Goal: Task Accomplishment & Management: Use online tool/utility

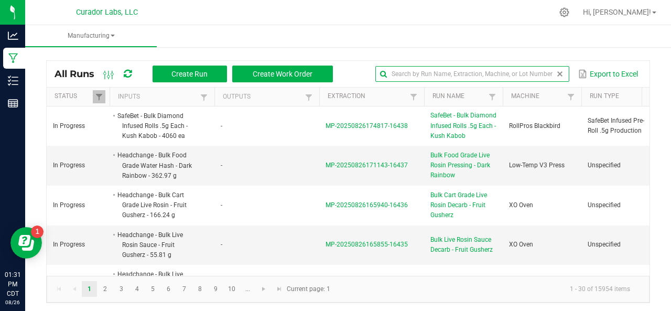
click at [537, 73] on input "text" at bounding box center [472, 74] width 194 height 16
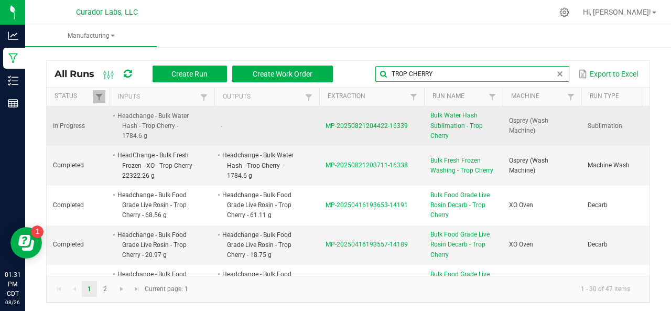
type input "TROP CHERRY"
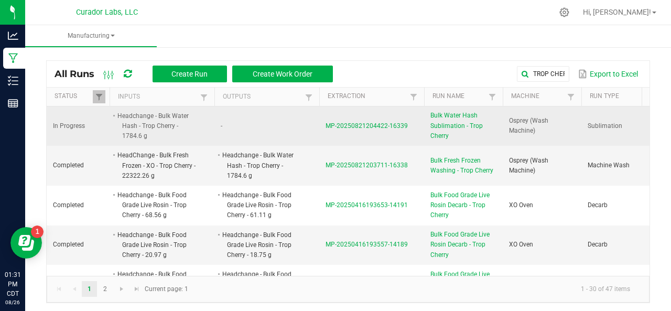
click at [380, 125] on span "MP-20250821204422-16339" at bounding box center [367, 125] width 82 height 7
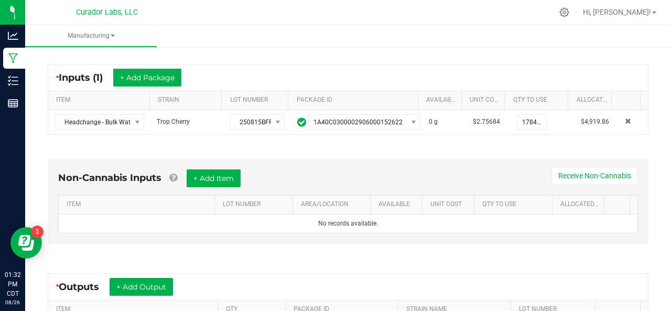
scroll to position [181, 0]
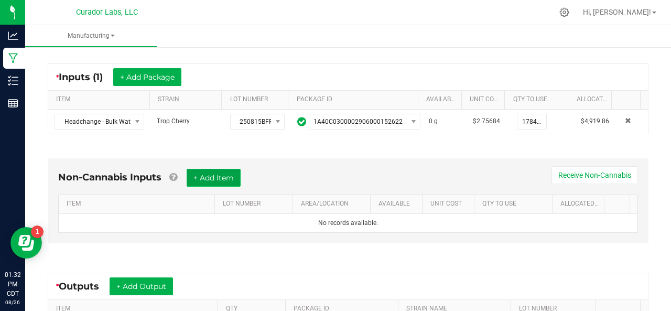
click at [201, 175] on button "+ Add Item" at bounding box center [214, 178] width 54 height 18
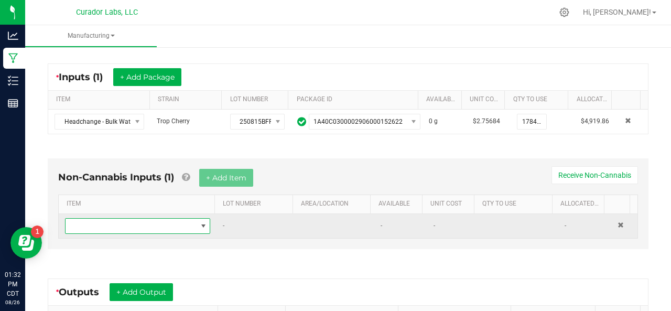
click at [149, 225] on span "NO DATA FOUND" at bounding box center [131, 226] width 131 height 15
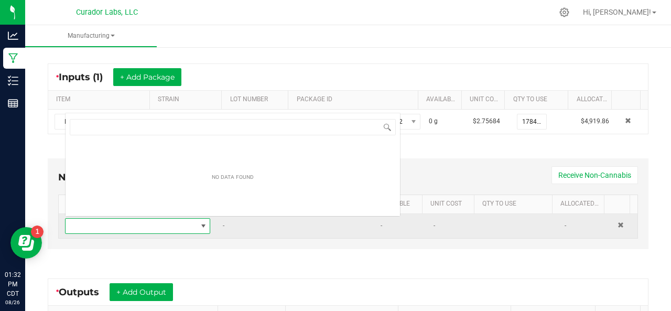
scroll to position [15, 138]
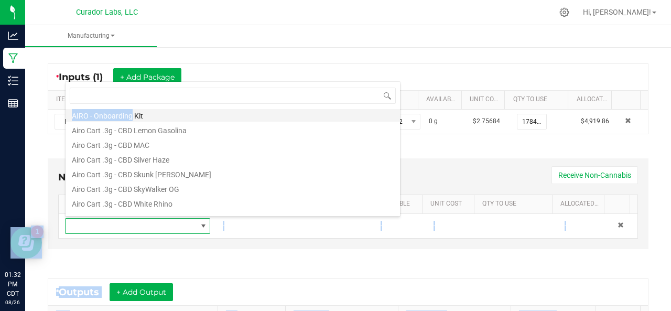
drag, startPoint x: 149, startPoint y: 225, endPoint x: 129, endPoint y: 115, distance: 111.9
click at [129, 115] on body "Analytics Manufacturing Inventory Reports 01:32 PM CDT [DATE] 08/26 Curador Lab…" at bounding box center [335, 155] width 671 height 311
click at [129, 115] on li "AIRO - Onboarding Kit" at bounding box center [233, 115] width 335 height 15
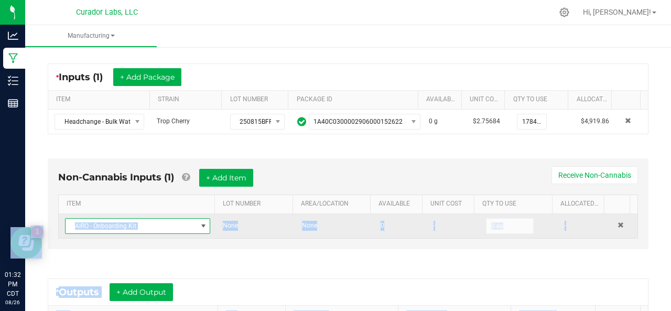
click at [147, 227] on span "AIRO - Onboarding Kit" at bounding box center [131, 226] width 131 height 15
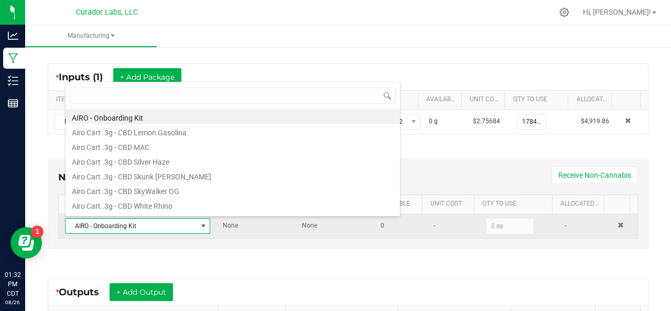
scroll to position [15, 138]
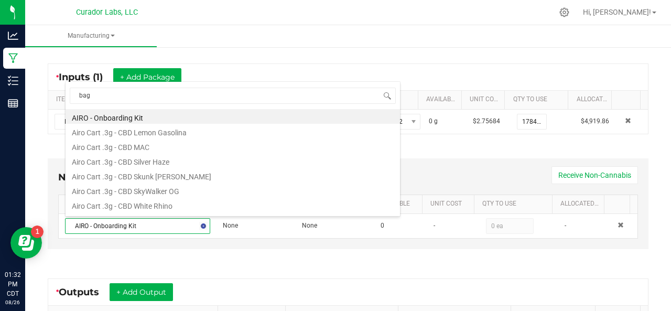
type input "bags"
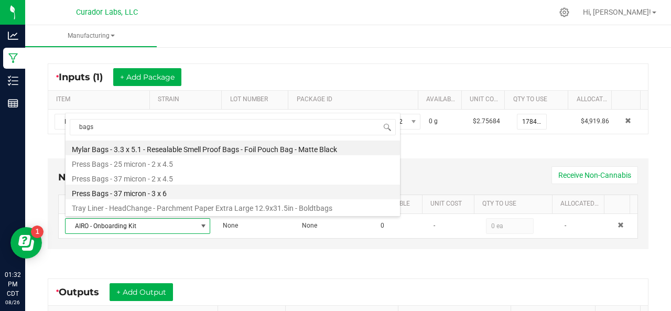
click at [135, 195] on li "Press Bags - 37 micron - 3 x 6" at bounding box center [233, 192] width 335 height 15
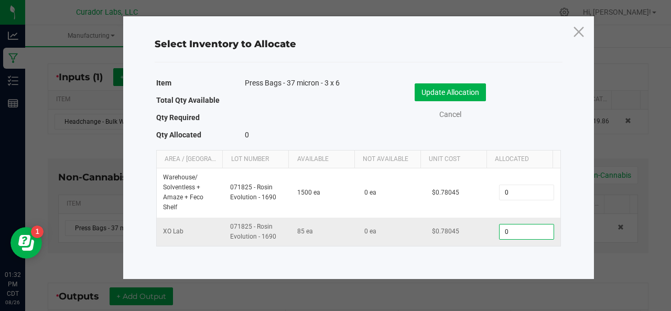
click at [525, 228] on input "0" at bounding box center [526, 231] width 53 height 15
type input "38"
click at [436, 94] on button "Update Allocation" at bounding box center [450, 92] width 71 height 18
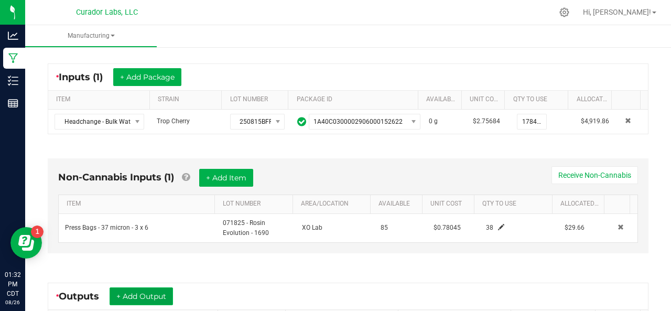
click at [139, 294] on button "+ Add Output" at bounding box center [141, 296] width 63 height 18
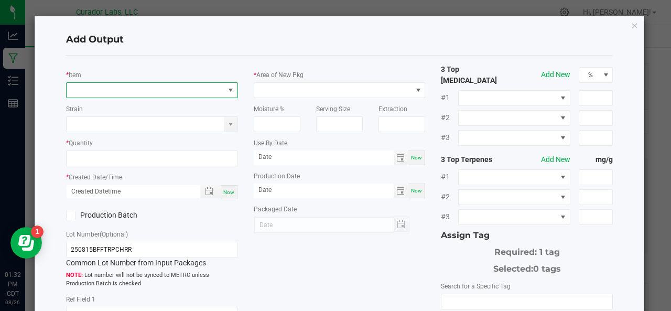
click at [105, 88] on span "NO DATA FOUND" at bounding box center [146, 90] width 158 height 15
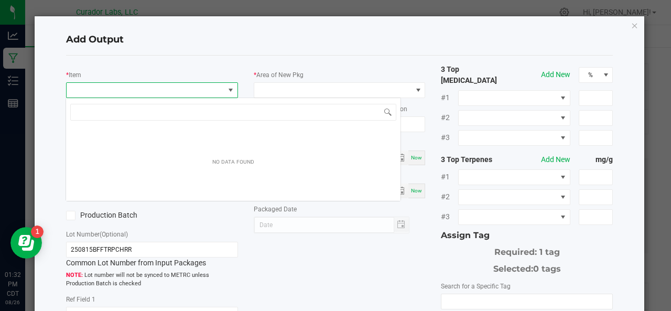
scroll to position [15, 169]
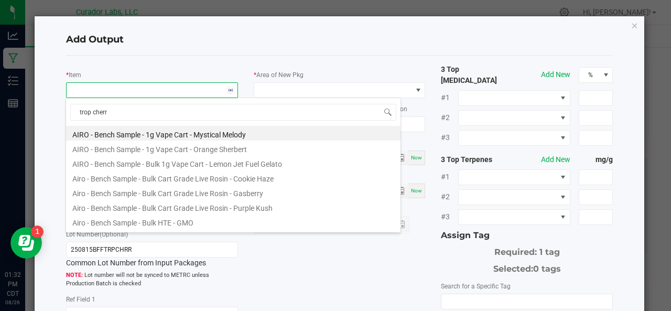
type input "trop cherry"
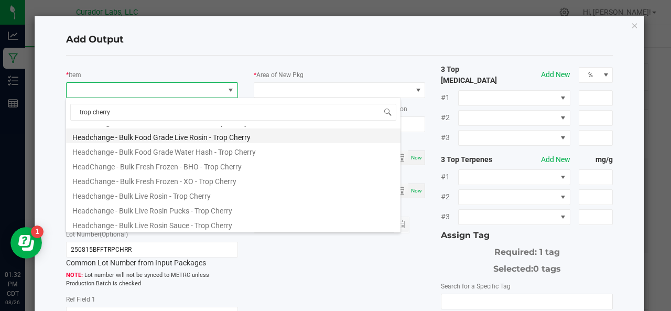
scroll to position [86, 0]
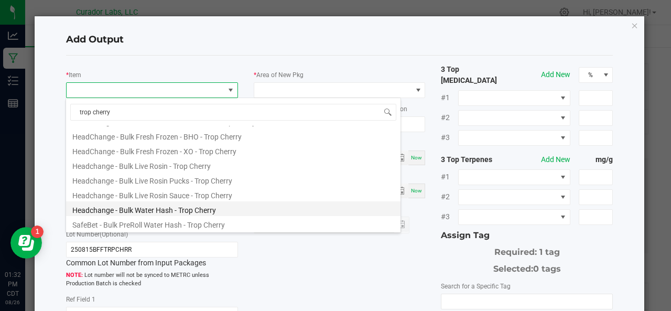
click at [157, 210] on li "Headchange - Bulk Water Hash - Trop Cherry" at bounding box center [233, 208] width 335 height 15
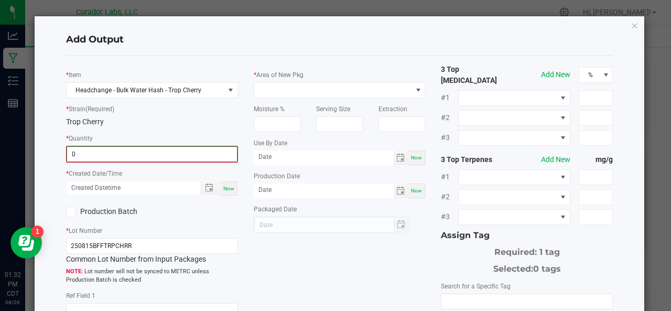
click at [188, 158] on input "0" at bounding box center [152, 154] width 170 height 15
type input "400.0000 g"
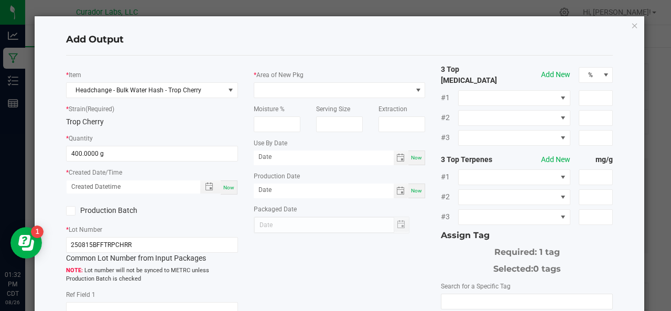
click at [231, 188] on span "Now" at bounding box center [228, 188] width 11 height 6
type input "[DATE] 1:32 PM"
type input "[DATE]"
click at [82, 209] on label "Production Batch" at bounding box center [105, 210] width 78 height 11
click at [0, 0] on input "Production Batch" at bounding box center [0, 0] width 0 height 0
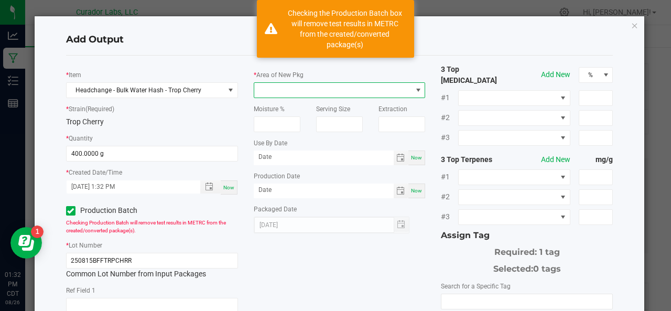
click at [274, 93] on span at bounding box center [333, 90] width 158 height 15
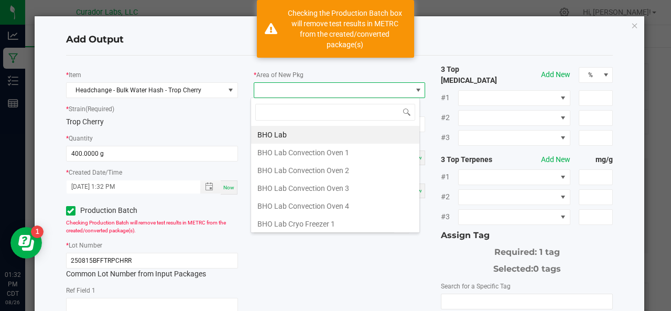
scroll to position [15, 169]
click at [274, 93] on span at bounding box center [333, 90] width 158 height 15
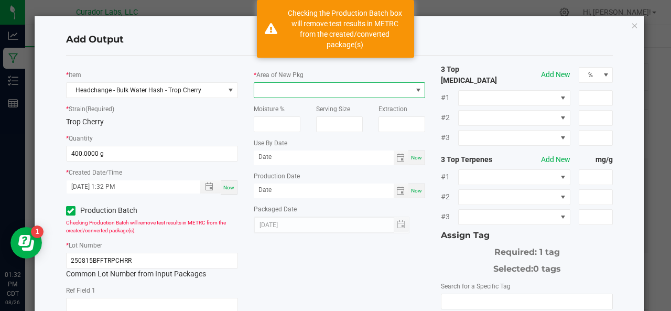
click at [274, 93] on span at bounding box center [333, 90] width 158 height 15
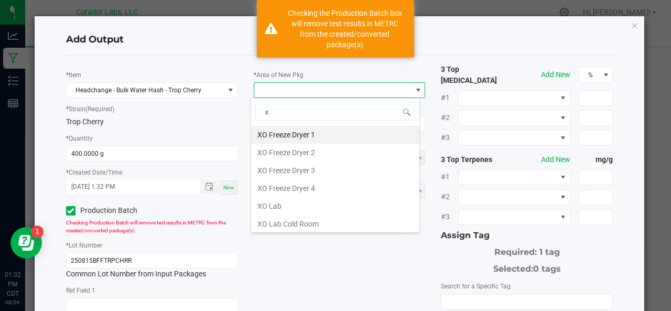
type input "xo"
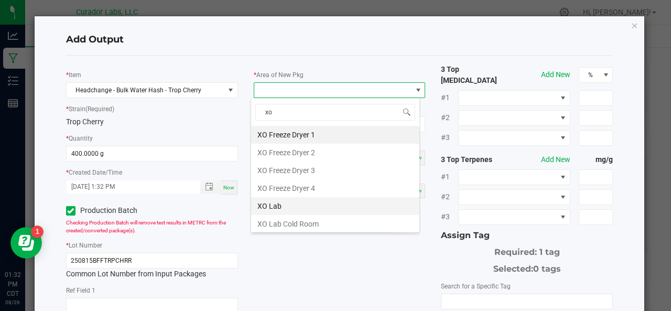
click at [273, 205] on li "XO Lab" at bounding box center [335, 206] width 168 height 18
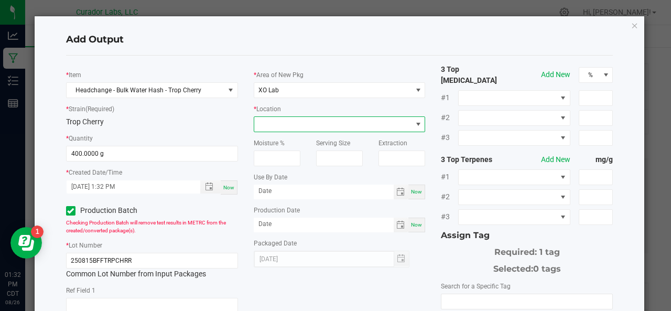
click at [274, 125] on span at bounding box center [333, 124] width 158 height 15
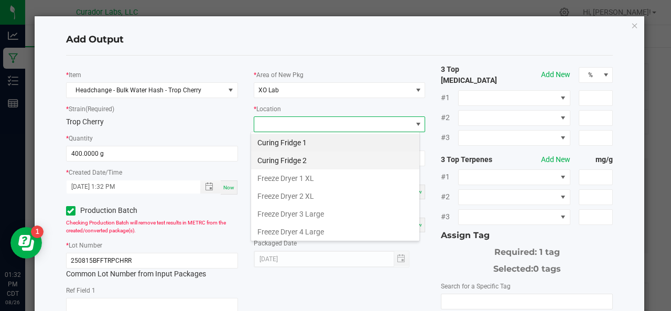
scroll to position [122, 0]
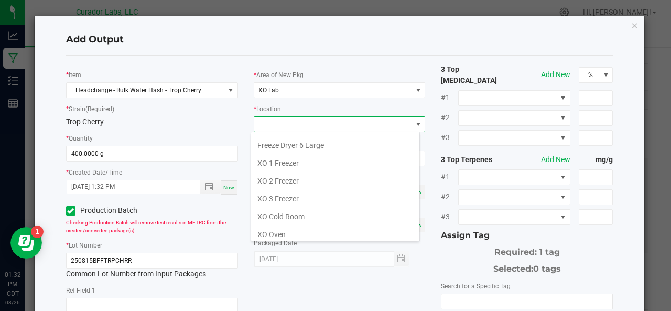
click at [284, 160] on li "XO 1 Freezer" at bounding box center [335, 163] width 168 height 18
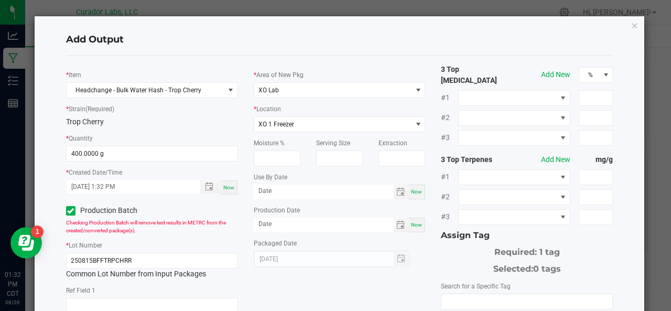
click at [412, 191] on span "Now" at bounding box center [416, 192] width 11 height 6
click at [341, 191] on input "[DATE]" at bounding box center [324, 191] width 140 height 13
type input "[DATE]"
click at [412, 222] on span "Now" at bounding box center [416, 225] width 11 height 6
type input "[DATE]"
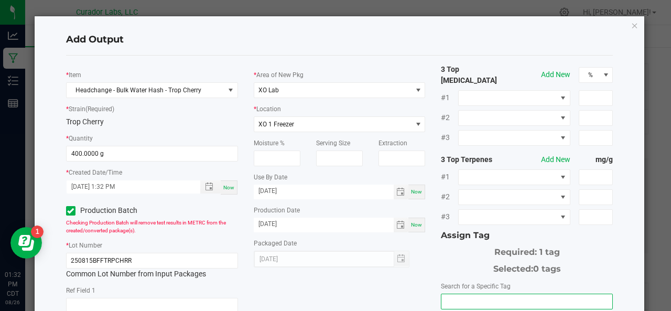
click at [460, 294] on input "NO DATA FOUND" at bounding box center [526, 301] width 171 height 15
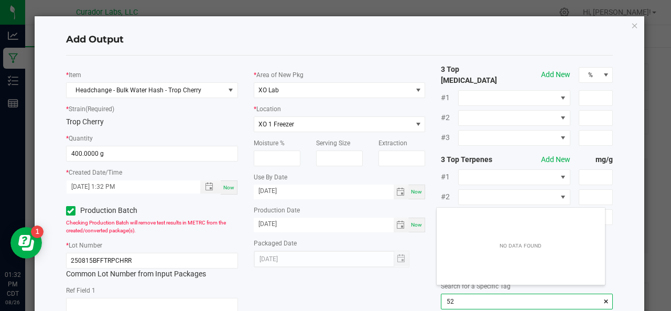
scroll to position [15, 169]
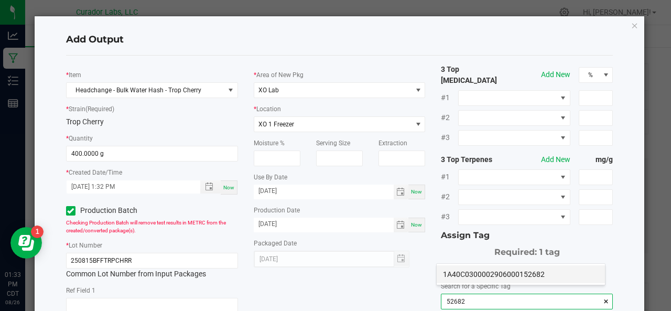
click at [473, 269] on li "1A40C0300002906000152682" at bounding box center [521, 274] width 168 height 18
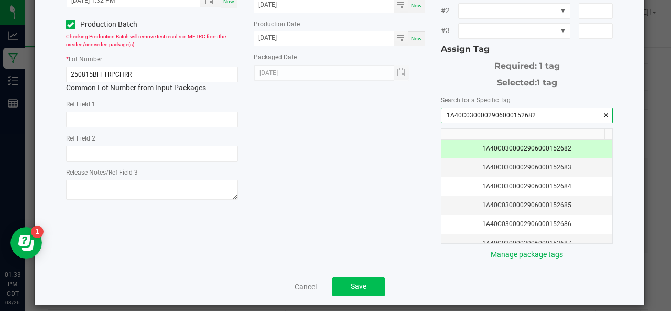
type input "1A40C0300002906000152682"
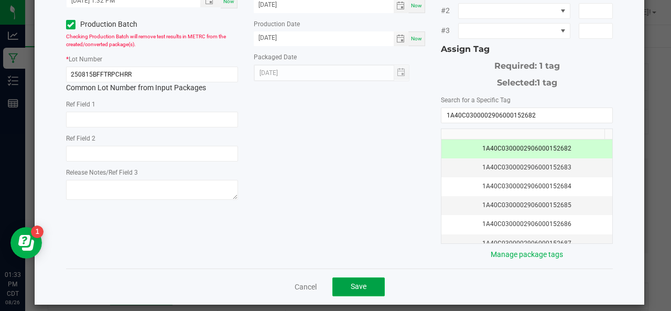
click at [366, 277] on button "Save" at bounding box center [358, 286] width 52 height 19
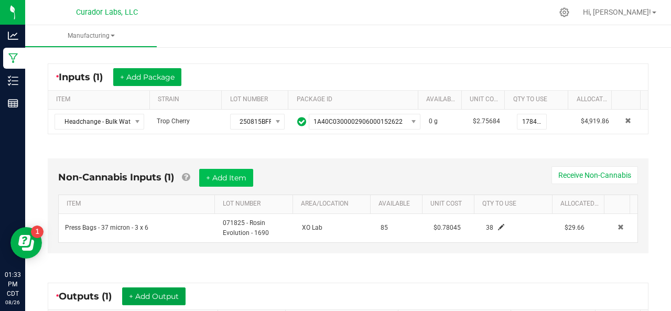
scroll to position [342, 0]
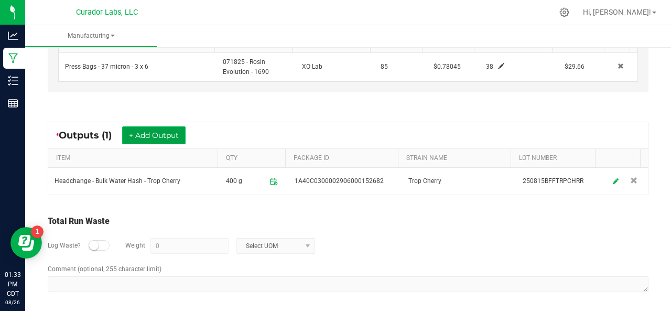
click at [176, 130] on button "+ Add Output" at bounding box center [153, 135] width 63 height 18
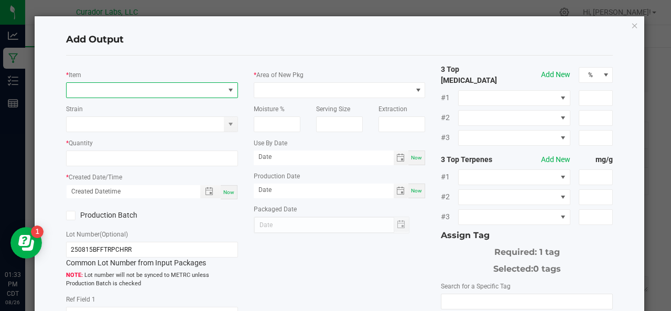
click at [126, 89] on span "NO DATA FOUND" at bounding box center [146, 90] width 158 height 15
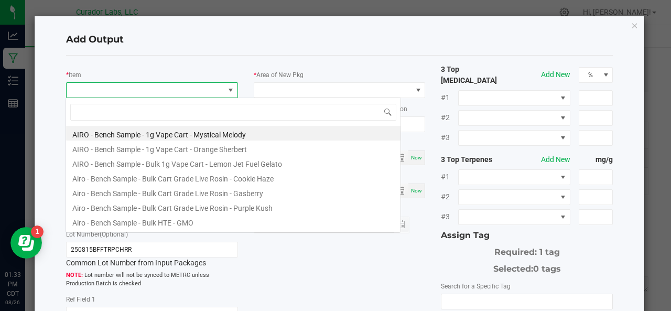
scroll to position [15, 169]
type input "trop cherry"
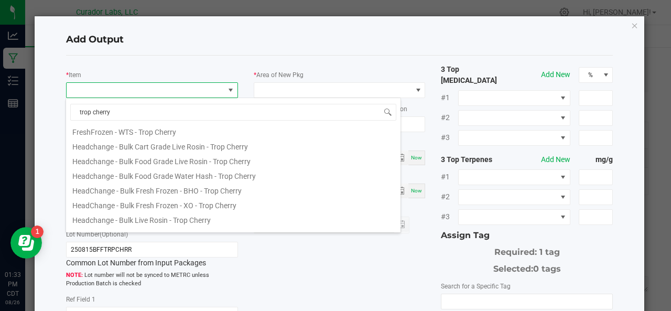
scroll to position [39, 0]
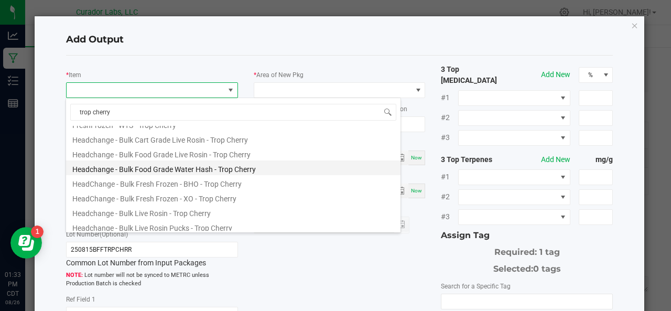
click at [146, 164] on li "Headchange - Bulk Food Grade Water Hash - Trop Cherry" at bounding box center [233, 167] width 335 height 15
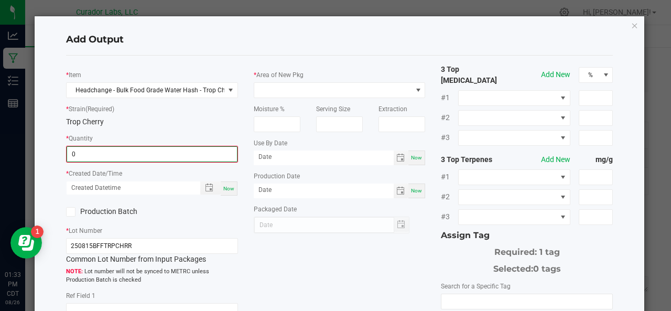
click at [191, 152] on input "0" at bounding box center [152, 154] width 170 height 15
type input "77.5300 g"
click at [223, 186] on span "Now" at bounding box center [228, 188] width 11 height 6
type input "[DATE] 1:33 PM"
type input "[DATE]"
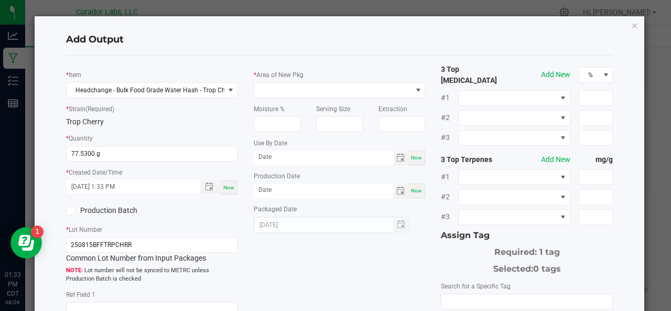
click at [94, 207] on label "Production Batch" at bounding box center [105, 210] width 78 height 11
click at [0, 0] on input "Production Batch" at bounding box center [0, 0] width 0 height 0
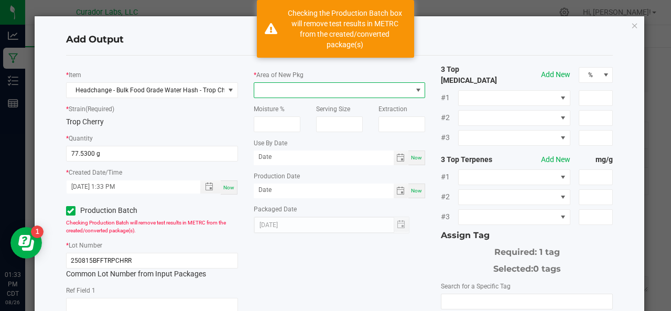
click at [291, 91] on span at bounding box center [333, 90] width 158 height 15
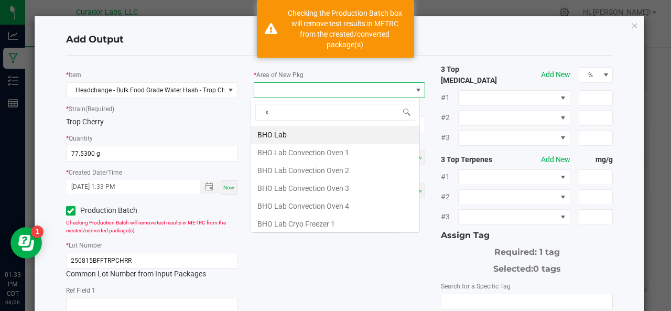
scroll to position [15, 169]
type input "xo"
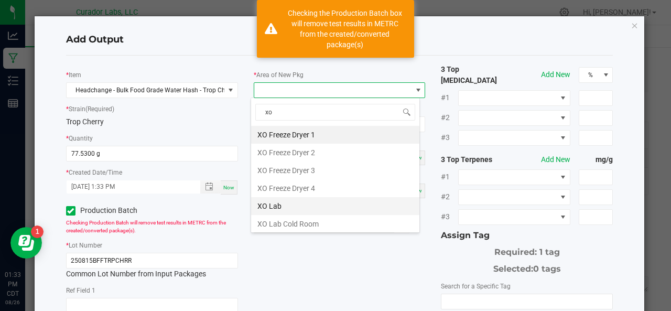
click at [277, 197] on li "XO Lab" at bounding box center [335, 206] width 168 height 18
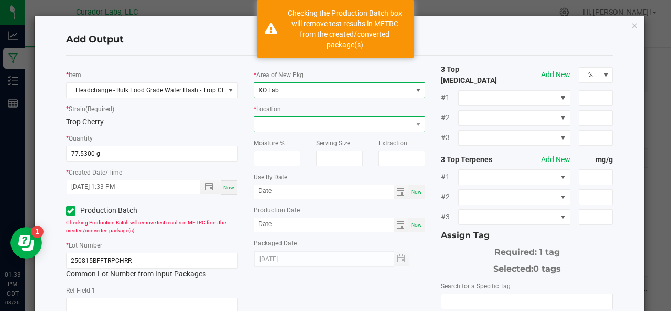
click at [287, 126] on span at bounding box center [333, 124] width 158 height 15
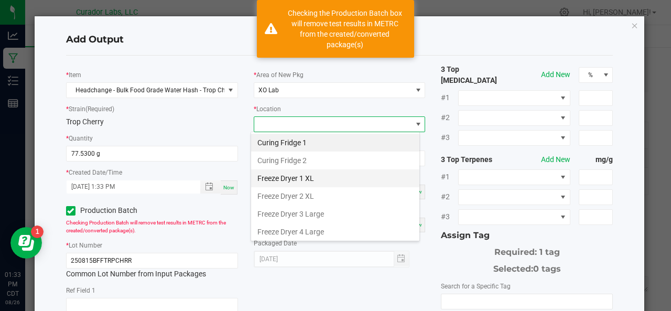
scroll to position [122, 0]
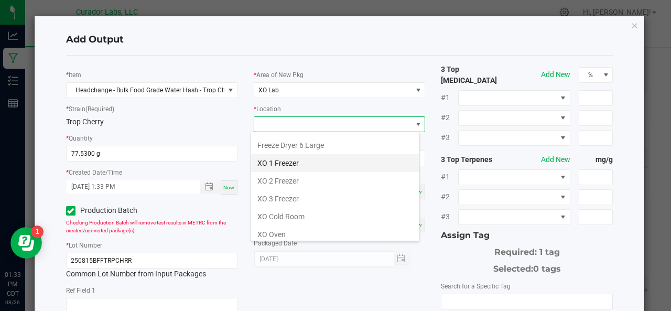
click at [282, 162] on li "XO 1 Freezer" at bounding box center [335, 163] width 168 height 18
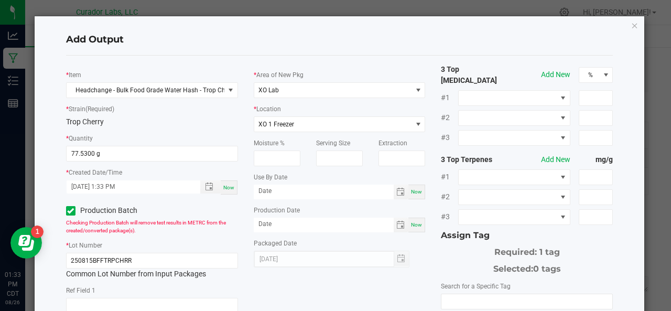
click at [413, 191] on span "Now" at bounding box center [416, 192] width 11 height 6
click at [346, 190] on input "[DATE]" at bounding box center [324, 191] width 140 height 13
type input "[DATE]"
click at [411, 222] on span "Now" at bounding box center [416, 225] width 11 height 6
type input "[DATE]"
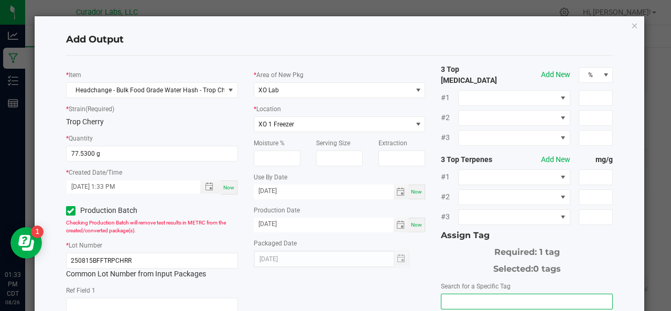
click at [458, 296] on input "NO DATA FOUND" at bounding box center [526, 301] width 171 height 15
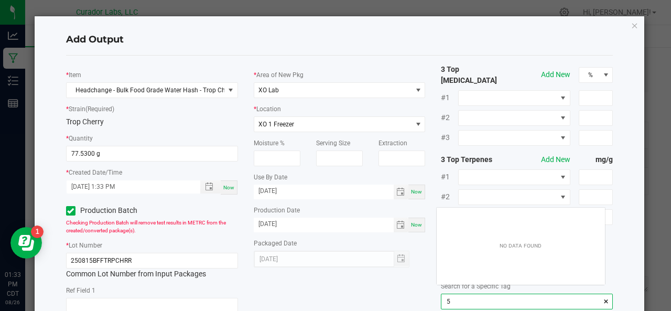
scroll to position [15, 169]
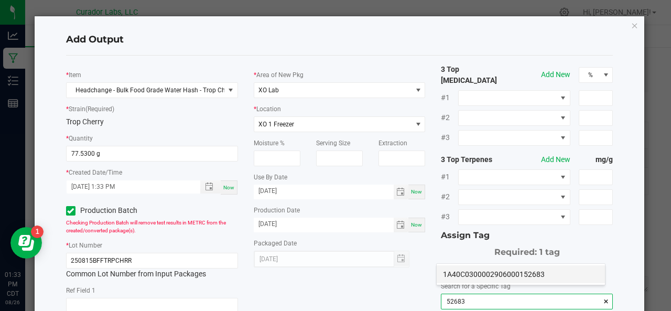
click at [459, 275] on li "1A40C0300002906000152683" at bounding box center [521, 274] width 168 height 18
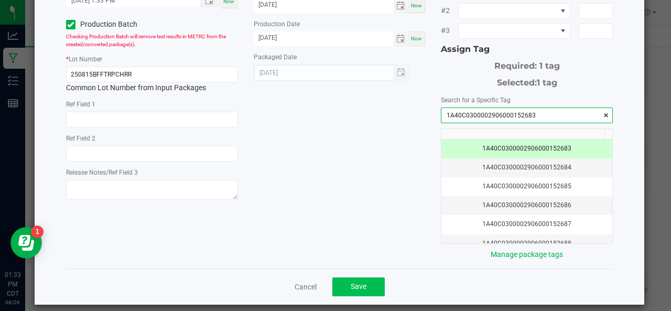
type input "1A40C0300002906000152683"
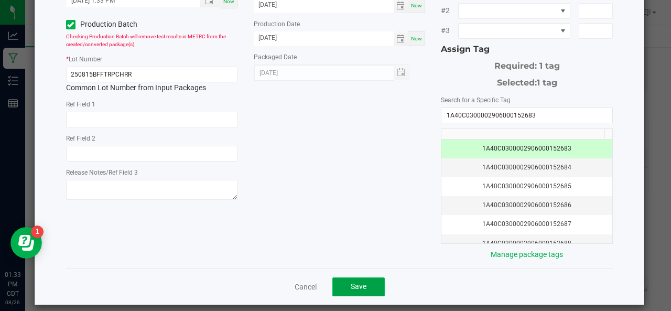
click at [367, 277] on button "Save" at bounding box center [358, 286] width 52 height 19
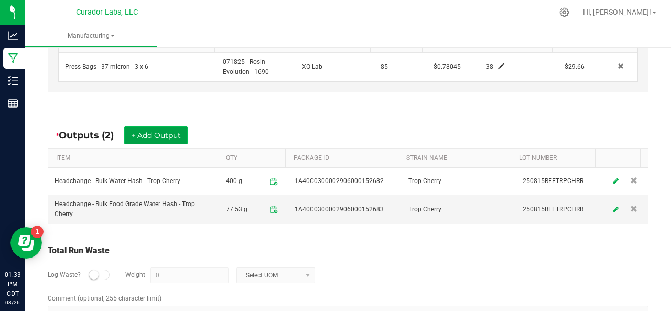
click at [173, 130] on button "+ Add Output" at bounding box center [155, 135] width 63 height 18
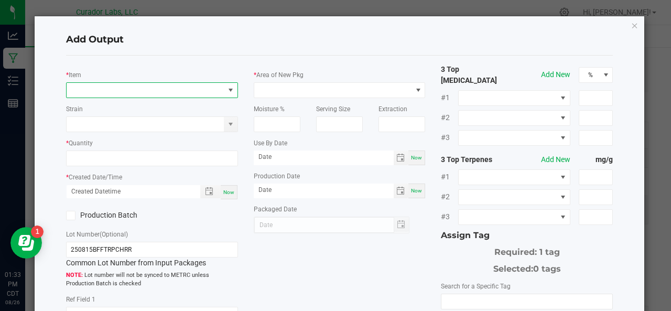
click at [125, 91] on span "NO DATA FOUND" at bounding box center [146, 90] width 158 height 15
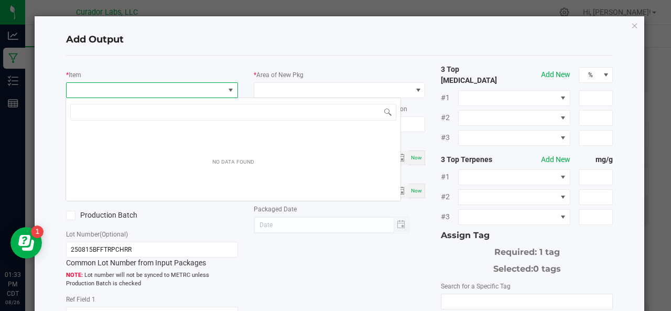
scroll to position [15, 169]
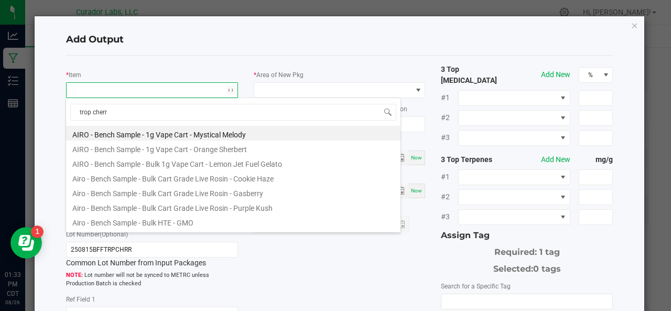
type input "trop cherry"
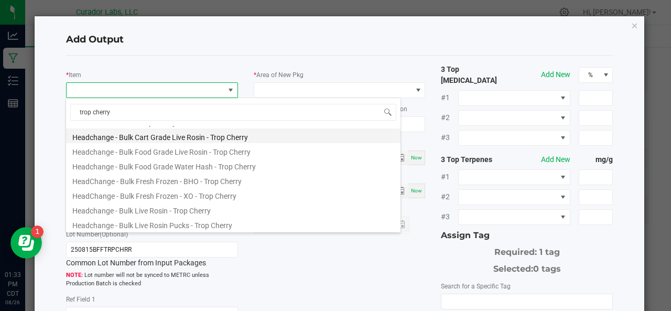
scroll to position [86, 0]
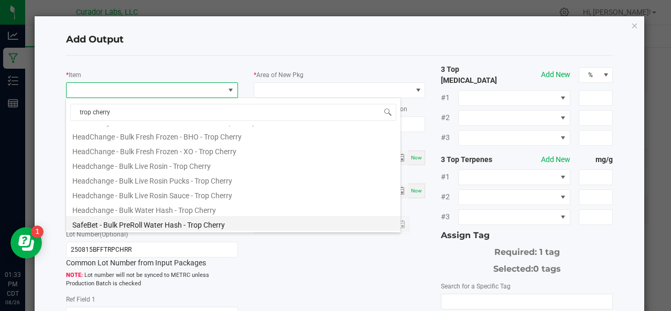
click at [152, 225] on li "SafeBet - Bulk PreRoll Water Hash - Trop Cherry" at bounding box center [233, 223] width 335 height 15
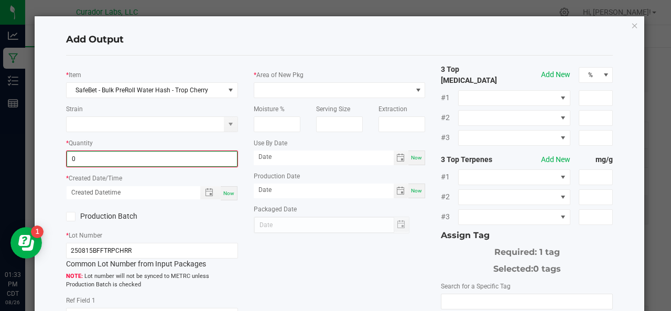
click at [114, 161] on input "0" at bounding box center [152, 159] width 170 height 15
type input "140.0000 g"
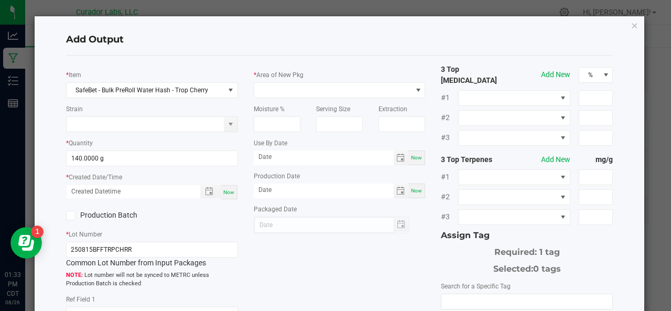
click at [229, 191] on span "Now" at bounding box center [228, 192] width 11 height 6
type input "[DATE] 1:33 PM"
type input "[DATE]"
click at [88, 211] on label "Production Batch" at bounding box center [105, 215] width 78 height 11
click at [0, 0] on input "Production Batch" at bounding box center [0, 0] width 0 height 0
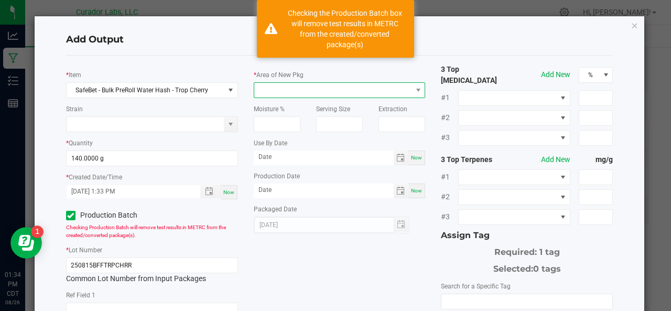
click at [314, 91] on span at bounding box center [333, 90] width 158 height 15
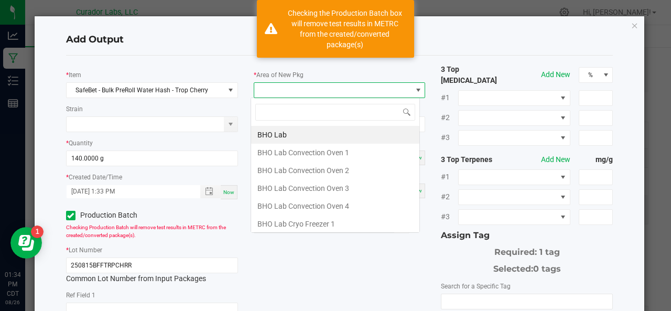
scroll to position [15, 169]
type input "xo"
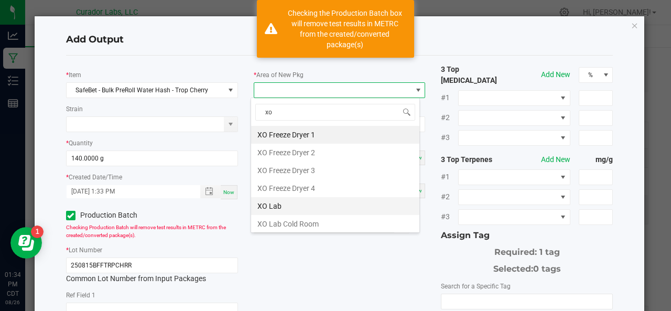
click at [308, 198] on li "XO Lab" at bounding box center [335, 206] width 168 height 18
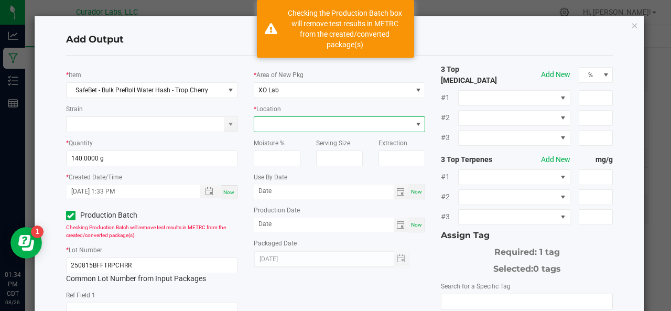
click at [285, 122] on span at bounding box center [333, 124] width 158 height 15
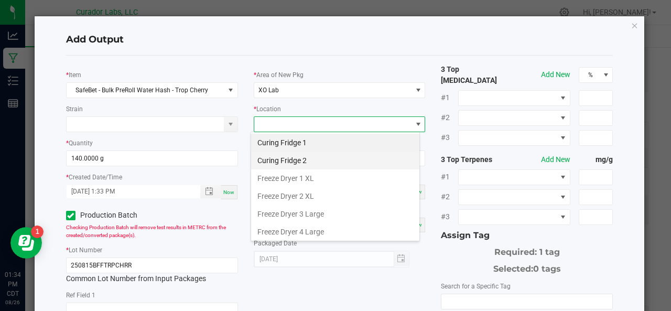
scroll to position [122, 0]
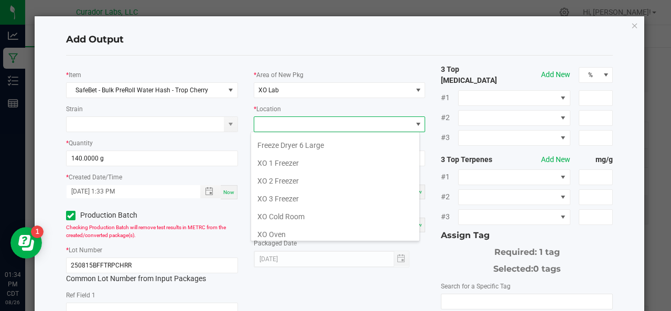
click at [283, 162] on li "XO 1 Freezer" at bounding box center [335, 163] width 168 height 18
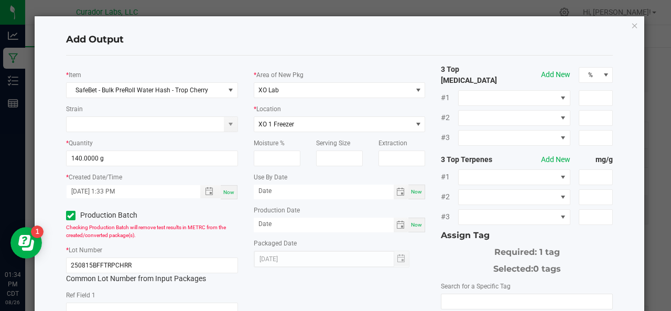
click at [415, 191] on span "Now" at bounding box center [416, 192] width 11 height 6
click at [346, 191] on input "[DATE]" at bounding box center [324, 191] width 140 height 13
type input "[DATE]"
click at [413, 224] on span "Now" at bounding box center [416, 225] width 11 height 6
type input "[DATE]"
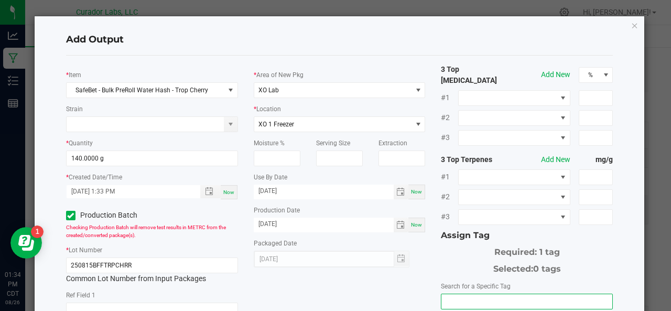
click at [454, 294] on input "NO DATA FOUND" at bounding box center [526, 301] width 171 height 15
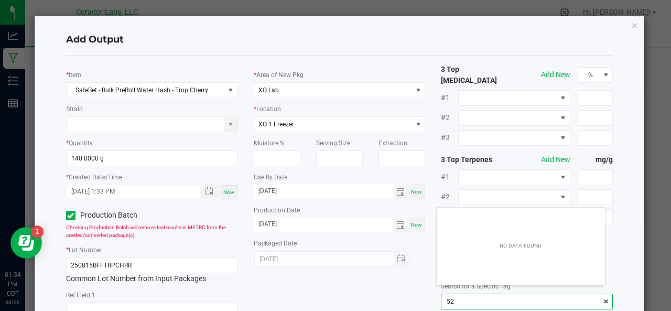
scroll to position [15, 169]
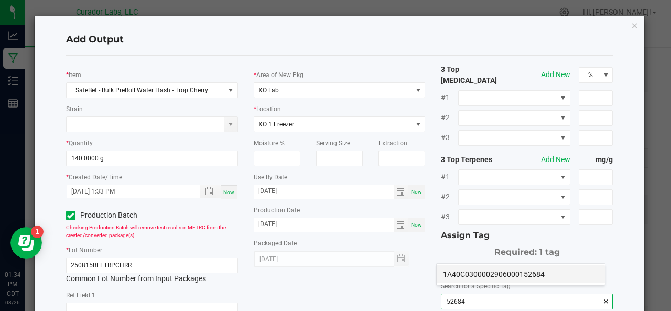
click at [455, 274] on li "1A40C0300002906000152684" at bounding box center [521, 274] width 168 height 18
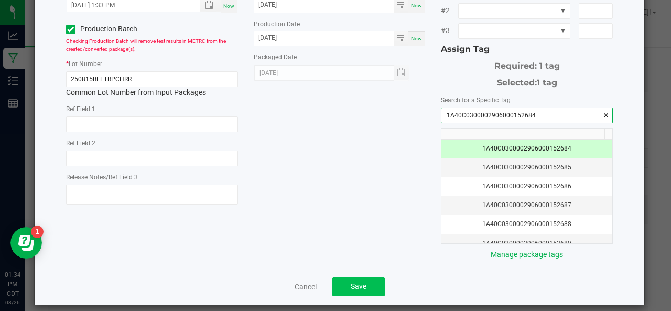
type input "1A40C0300002906000152684"
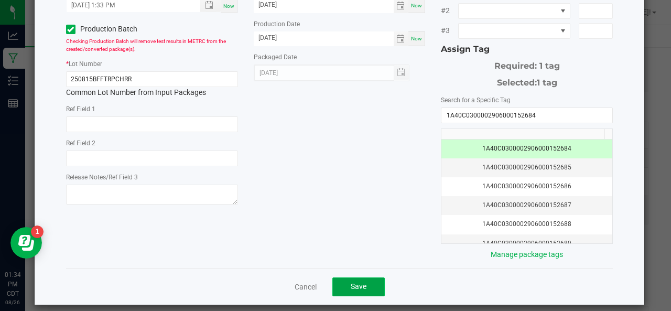
click at [351, 282] on span "Save" at bounding box center [359, 286] width 16 height 8
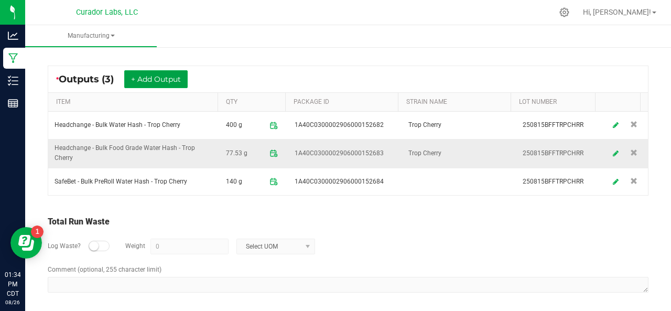
scroll to position [0, 0]
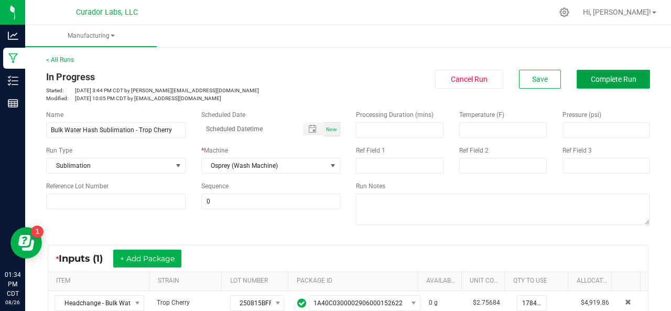
click at [591, 77] on span "Complete Run" at bounding box center [614, 79] width 46 height 8
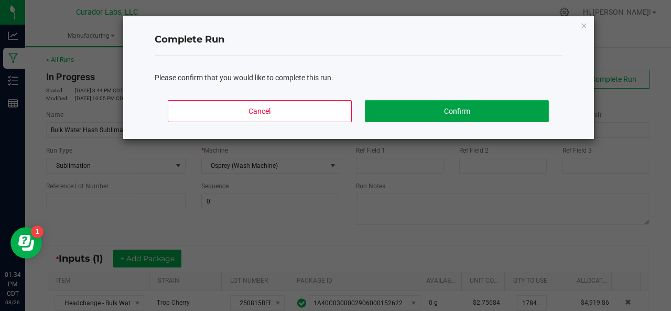
click at [483, 109] on button "Confirm" at bounding box center [457, 111] width 184 height 22
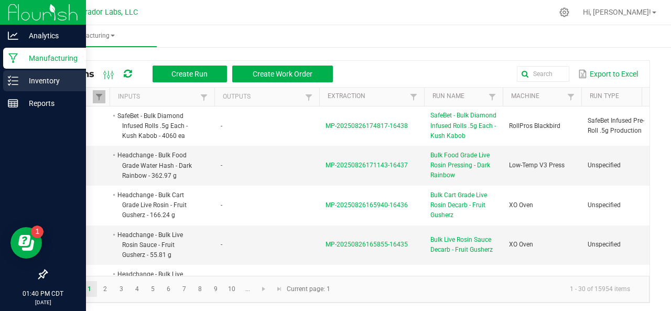
click at [17, 80] on icon at bounding box center [13, 80] width 10 height 10
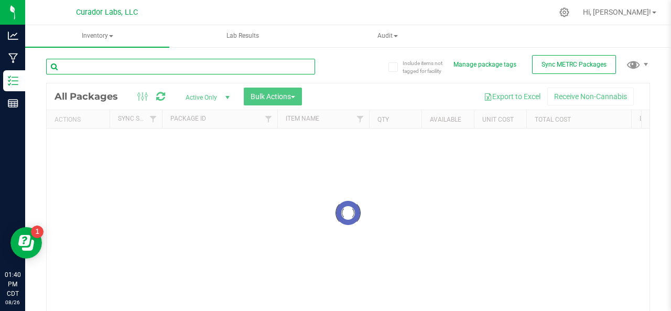
click at [103, 60] on input "text" at bounding box center [180, 67] width 269 height 16
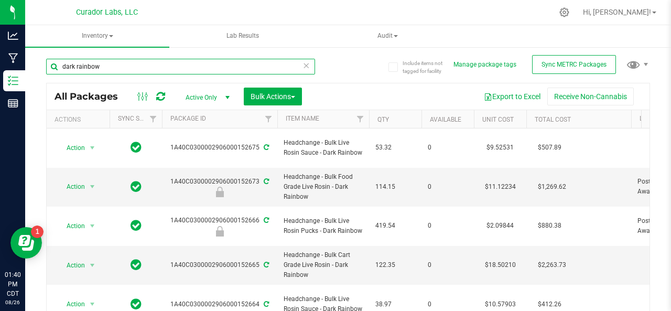
type input "dark rainbow"
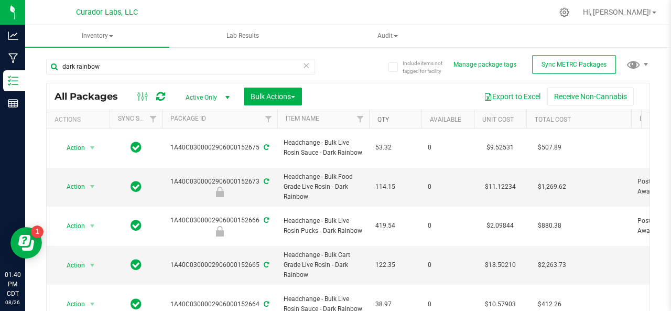
click at [384, 118] on link "Qty" at bounding box center [383, 119] width 12 height 7
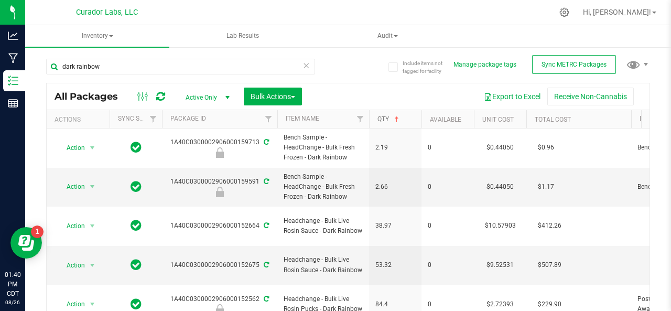
click at [384, 118] on link "Qty" at bounding box center [389, 118] width 24 height 7
